Goal: Transaction & Acquisition: Purchase product/service

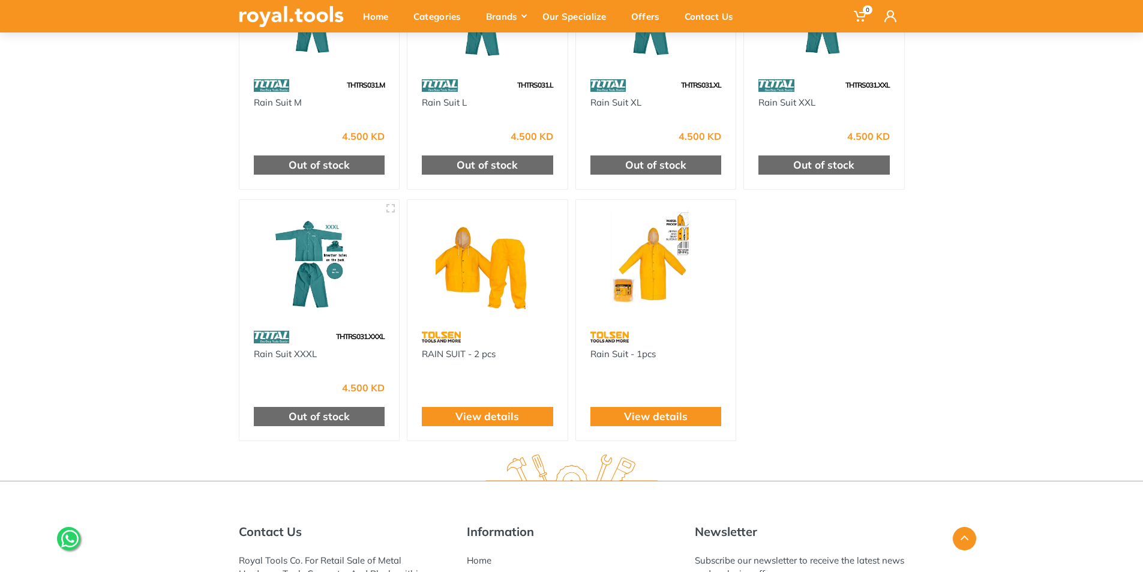
scroll to position [540, 0]
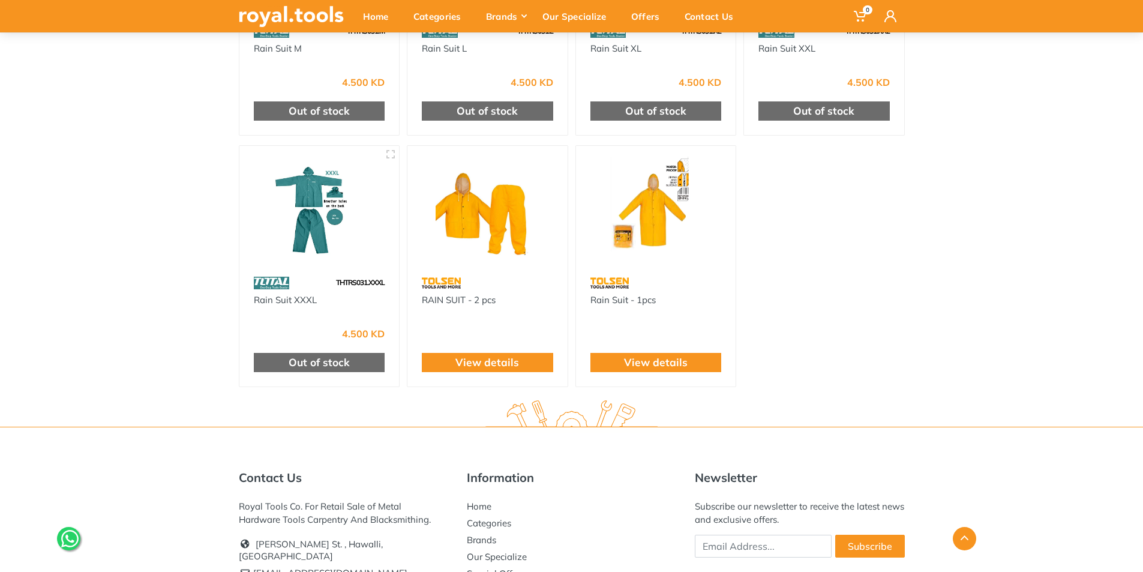
click at [493, 271] on div at bounding box center [487, 209] width 160 height 127
click at [493, 367] on link "View details" at bounding box center [487, 363] width 64 height 16
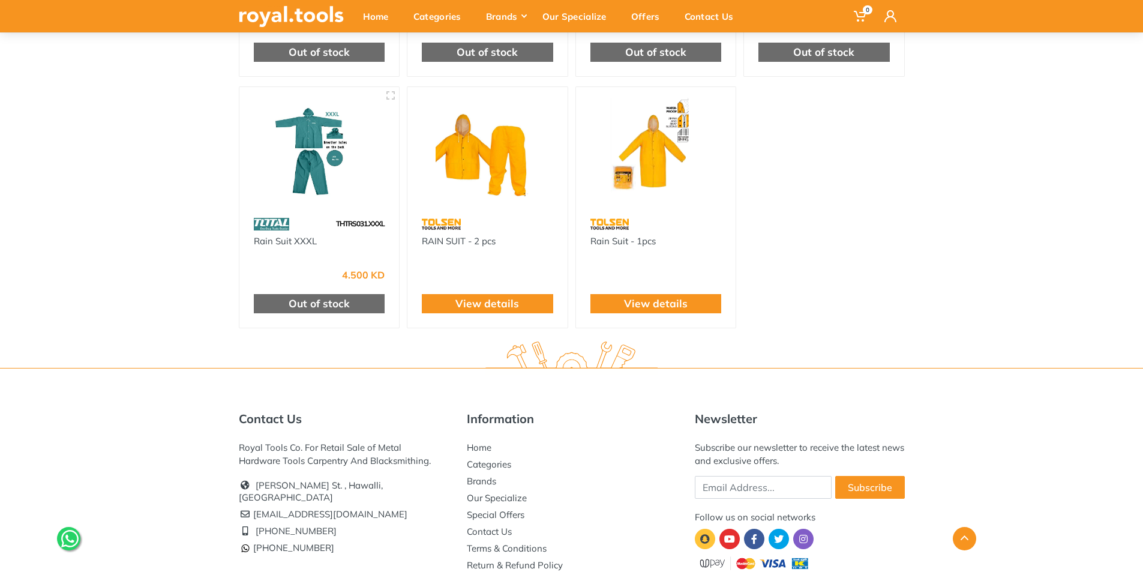
scroll to position [600, 0]
